Goal: Information Seeking & Learning: Learn about a topic

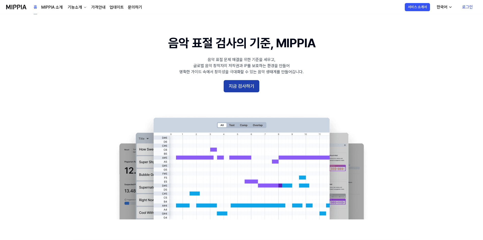
click at [246, 87] on button "지금 검사하기" at bounding box center [242, 86] width 36 height 12
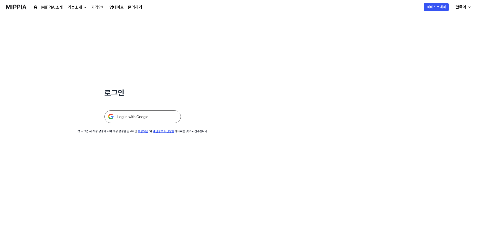
click at [154, 111] on img at bounding box center [142, 117] width 76 height 13
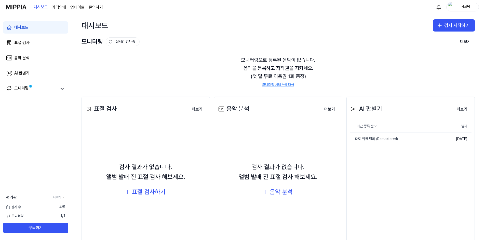
scroll to position [17, 0]
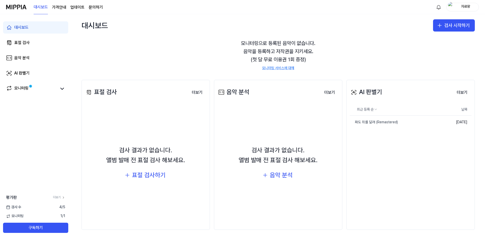
drag, startPoint x: 347, startPoint y: 62, endPoint x: 325, endPoint y: 173, distance: 113.3
click at [93, 5] on link "문의하기" at bounding box center [96, 7] width 14 height 6
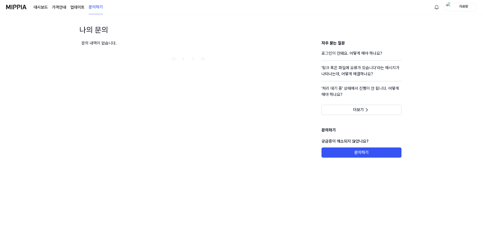
click at [78, 7] on link "업데이트" at bounding box center [77, 7] width 14 height 6
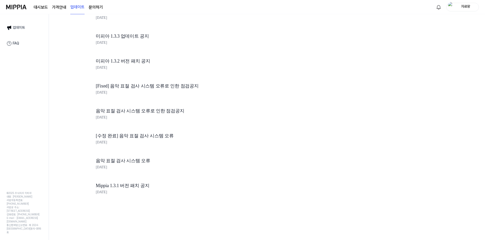
drag, startPoint x: 75, startPoint y: 157, endPoint x: 73, endPoint y: 175, distance: 17.4
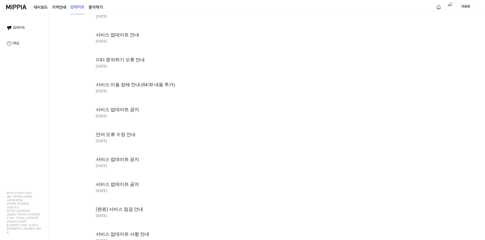
scroll to position [1070, 0]
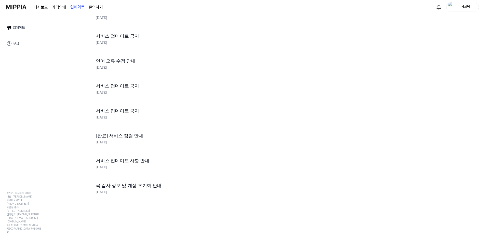
drag, startPoint x: 73, startPoint y: 175, endPoint x: 74, endPoint y: 252, distance: 77.2
click at [107, 184] on link "곡 검사 정보 및 계정 초기화 안내" at bounding box center [182, 185] width 173 height 7
